Goal: Find specific page/section: Find specific page/section

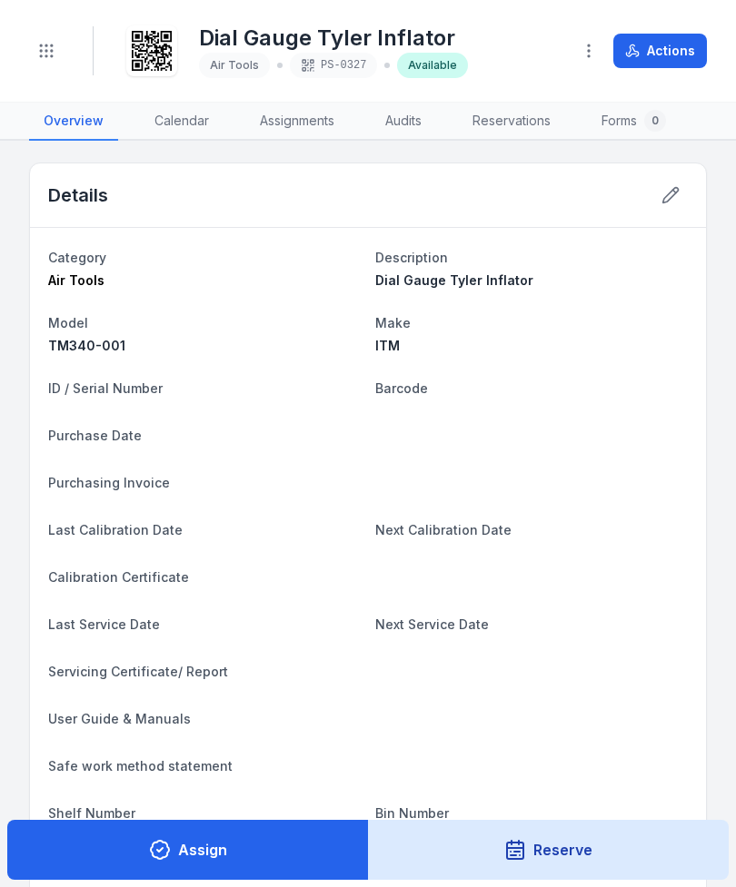
click at [59, 62] on button "Toggle Navigation" at bounding box center [46, 51] width 35 height 35
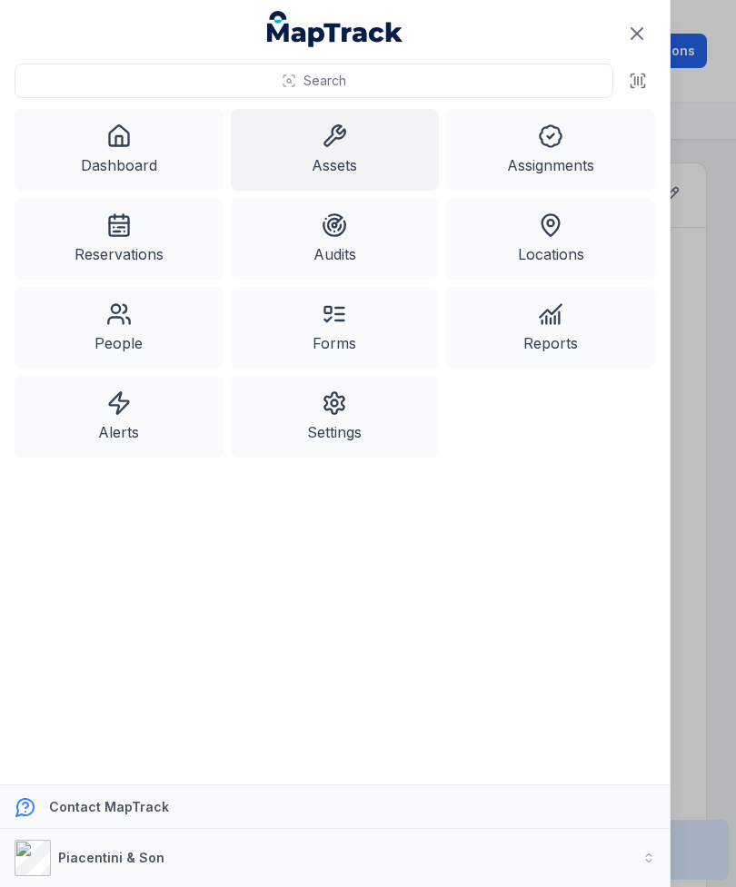
click at [355, 144] on link "Assets" at bounding box center [335, 150] width 209 height 82
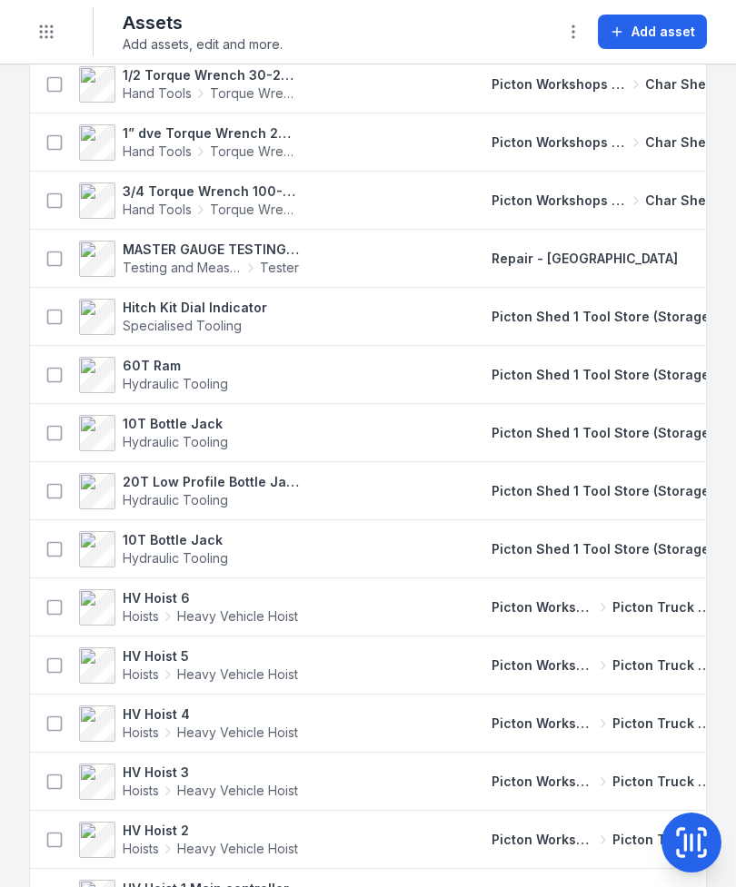
scroll to position [3387, 0]
click at [693, 693] on td "Picton Workshops & Bays Picton Truck Bay" at bounding box center [603, 665] width 266 height 58
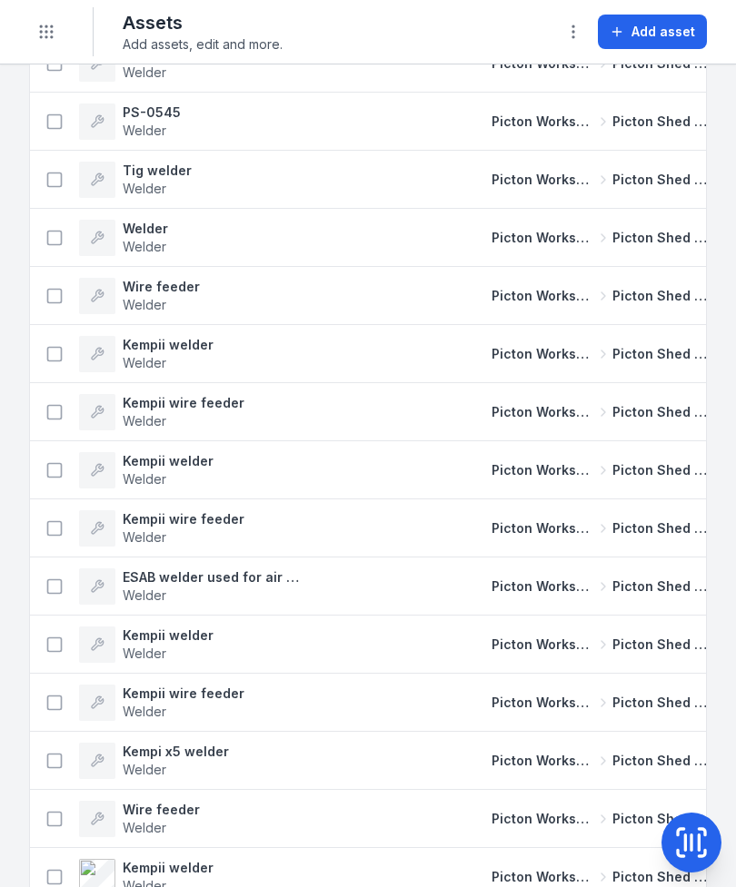
scroll to position [5674, 0]
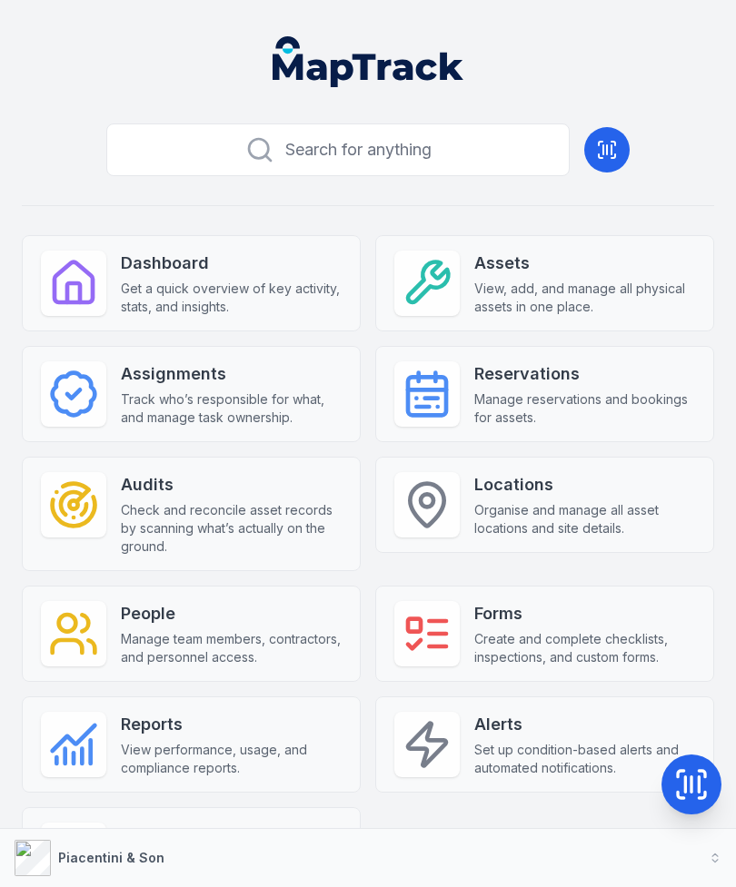
click at [496, 309] on span "View, add, and manage all physical assets in one place." at bounding box center [584, 298] width 221 height 36
